Goal: Task Accomplishment & Management: Manage account settings

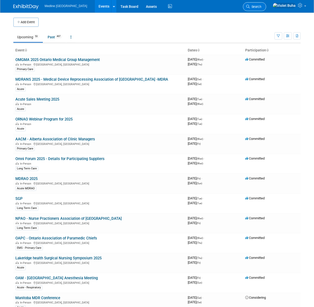
click at [262, 6] on span "Search" at bounding box center [256, 7] width 12 height 4
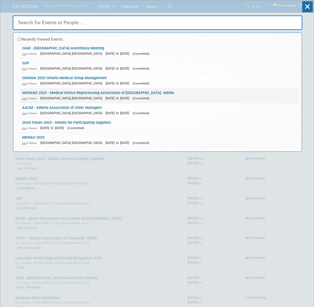
click at [45, 92] on link "MDRANS 2025 - Medical Device Reprocessing Association of Nova Scotia -MDRA In-P…" at bounding box center [160, 95] width 280 height 15
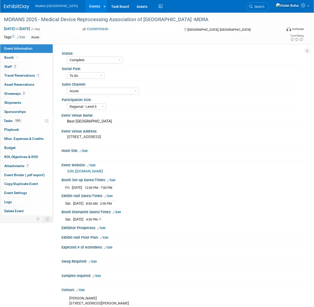
select select "Complete"
select select "To do"
select select "Acute"
select select "Regional - Level 3"
click at [24, 70] on link "2 Staff 2" at bounding box center [26, 66] width 52 height 9
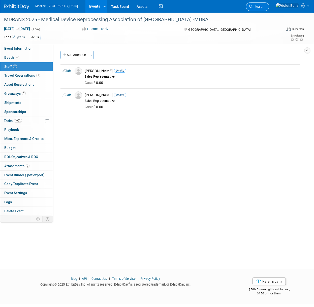
click at [265, 6] on span "Search" at bounding box center [259, 7] width 12 height 4
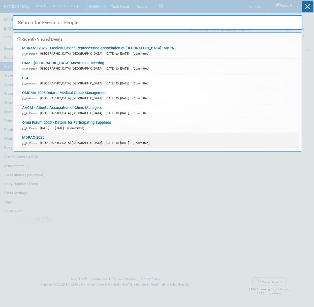
click at [48, 136] on link "MDRAO 2025 In-Person Toronto, Canada Sep 19, 2025 to Sep 21, 2025 (Committed)" at bounding box center [160, 140] width 280 height 15
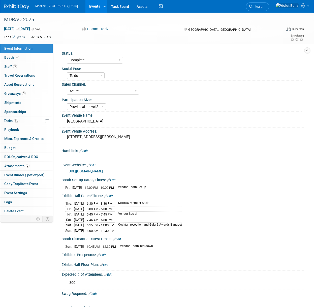
select select "Complete"
select select "To do"
select select "Acute"
select select "Provincial - Level 2"
click at [26, 66] on link "3 Staff 3" at bounding box center [26, 66] width 52 height 9
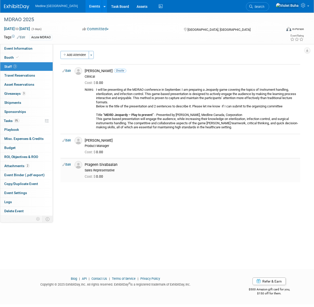
click at [71, 165] on link "Edit" at bounding box center [67, 165] width 8 height 4
select select "f947ca84-d3de-409f-8e7f-cef9e83e5d34"
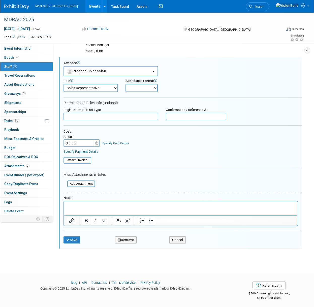
click at [74, 206] on p "Rich Text Area. Press ALT-0 for help." at bounding box center [181, 206] width 228 height 5
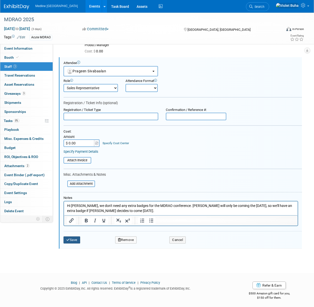
click at [74, 240] on button "Save" at bounding box center [72, 240] width 17 height 7
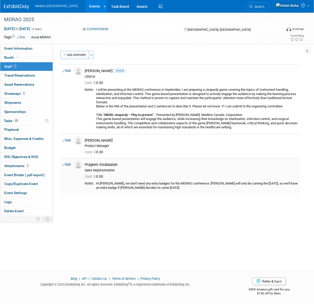
click at [71, 165] on link "Edit" at bounding box center [67, 165] width 8 height 4
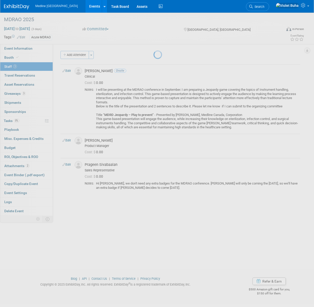
select select "f947ca84-d3de-409f-8e7f-cef9e83e5d34"
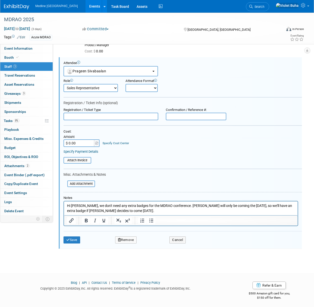
click at [131, 210] on p "Hi [PERSON_NAME], we don't need any extra badges for the MDRAO conference. [PER…" at bounding box center [181, 209] width 228 height 10
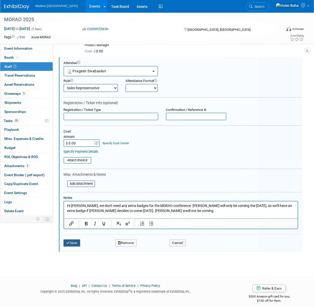
click at [77, 242] on button "Save" at bounding box center [72, 243] width 17 height 7
